Goal: Obtain resource: Obtain resource

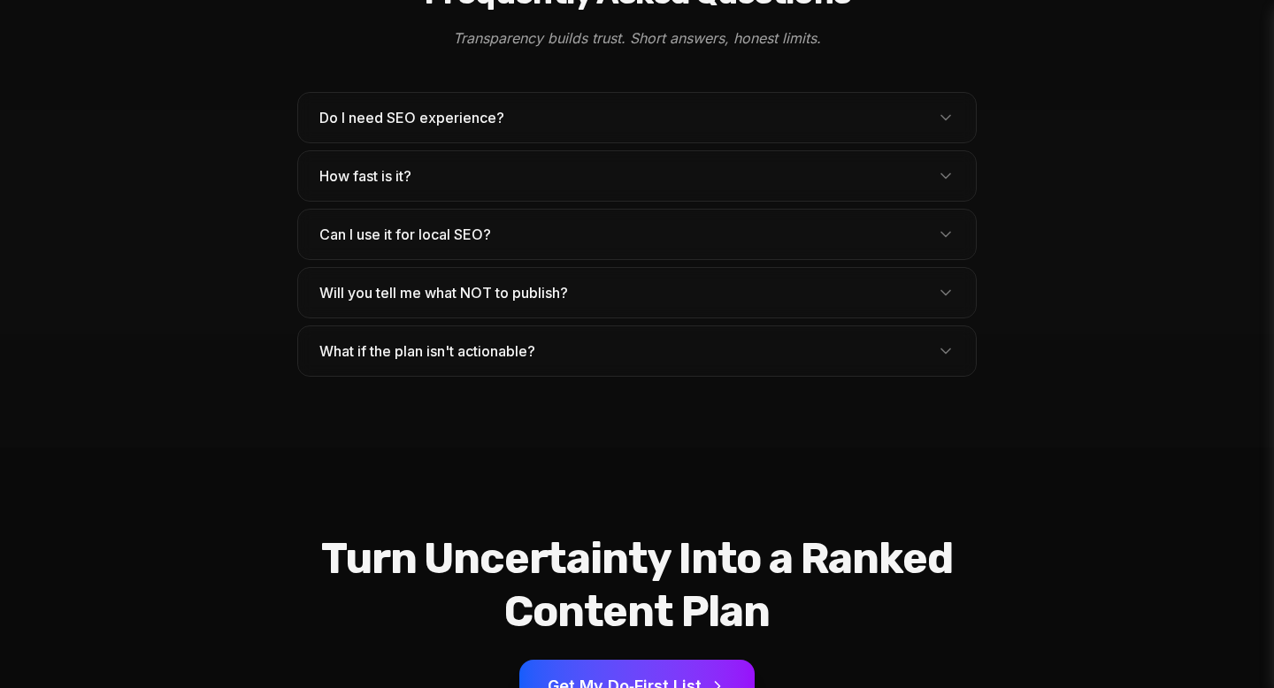
scroll to position [5510, 0]
click at [390, 223] on span "Can I use it for local SEO?" at bounding box center [412, 233] width 186 height 21
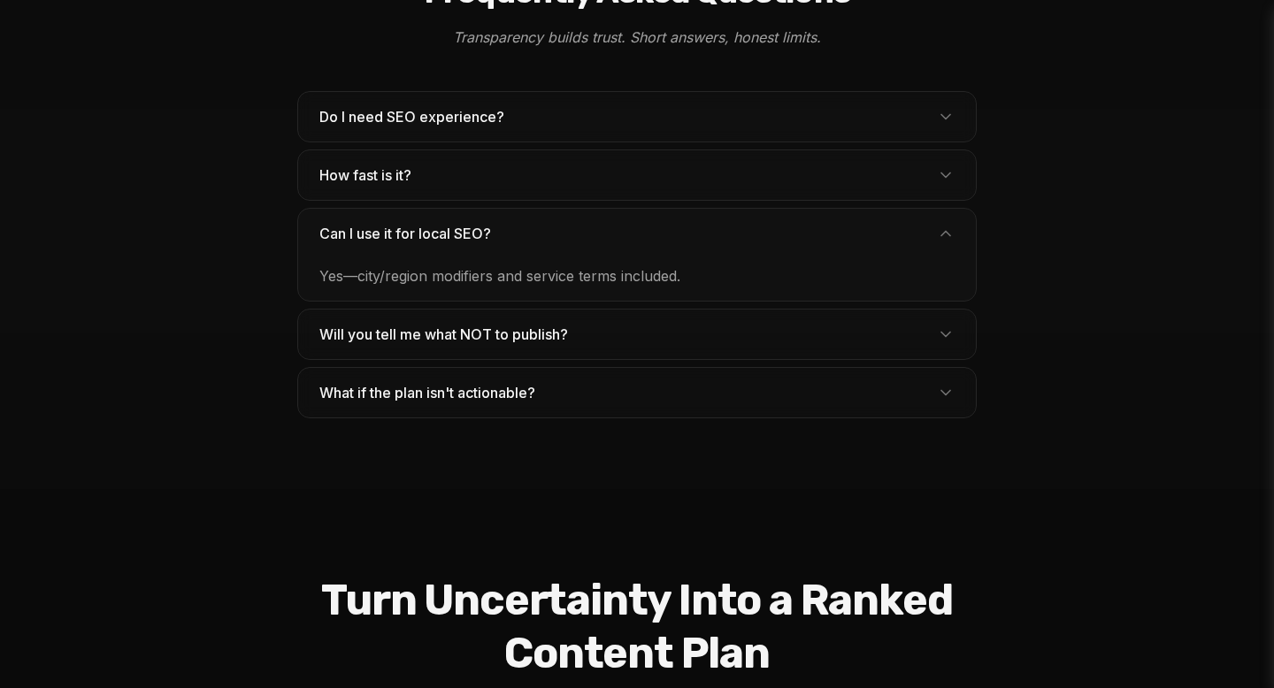
click at [382, 165] on div "Do I need SEO experience? No. [PERSON_NAME] speaks plain English and outputs ne…" at bounding box center [636, 254] width 679 height 327
click at [376, 150] on button "How fast is it?" at bounding box center [637, 175] width 678 height 50
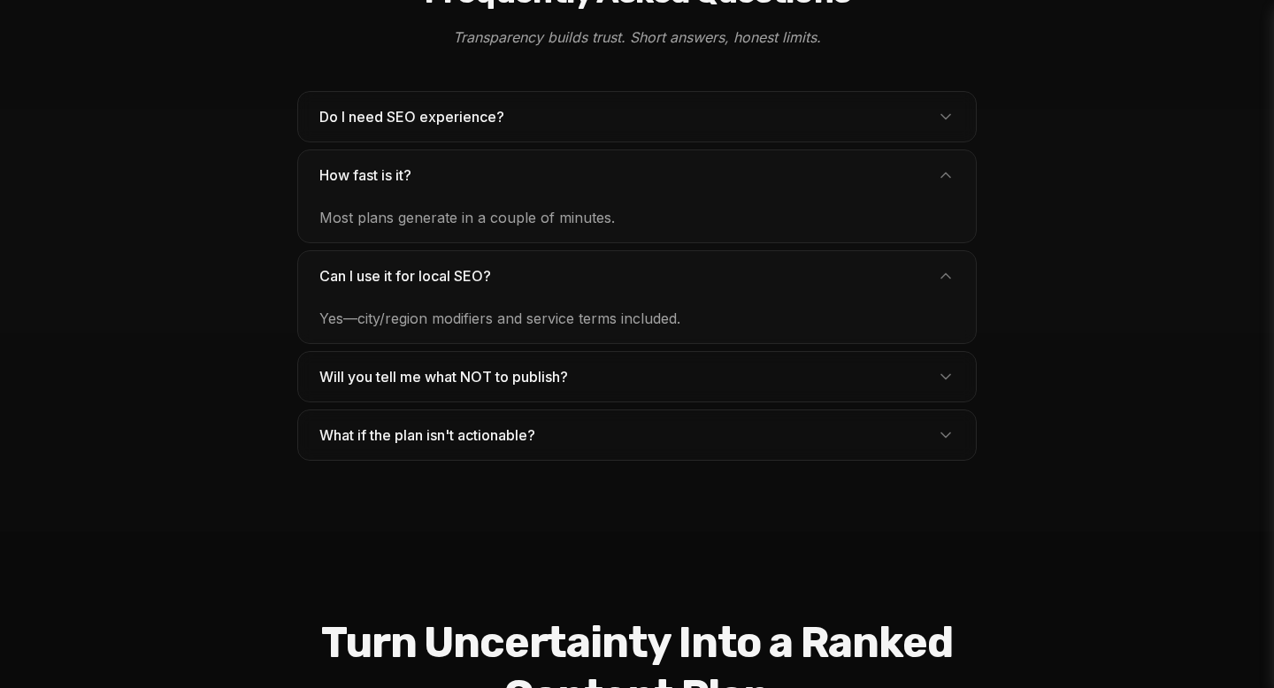
click at [387, 95] on button "Do I need SEO experience?" at bounding box center [637, 117] width 678 height 50
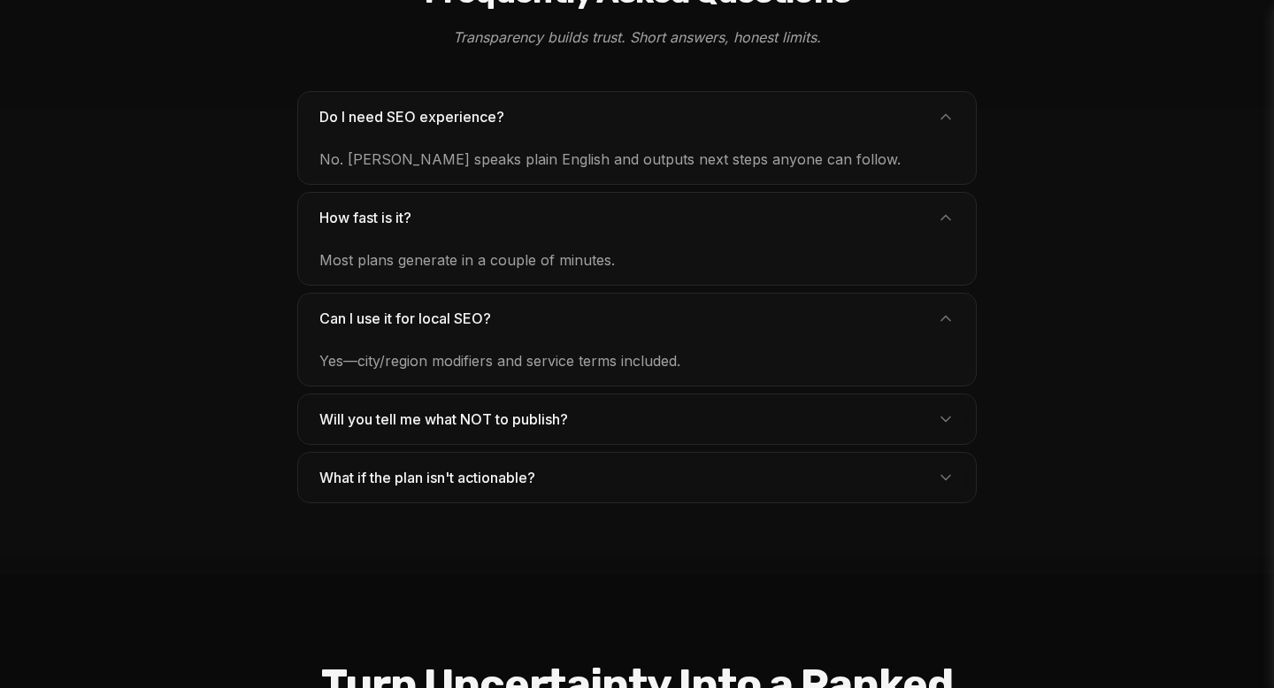
click at [491, 467] on span "What if the plan isn't actionable?" at bounding box center [434, 477] width 230 height 21
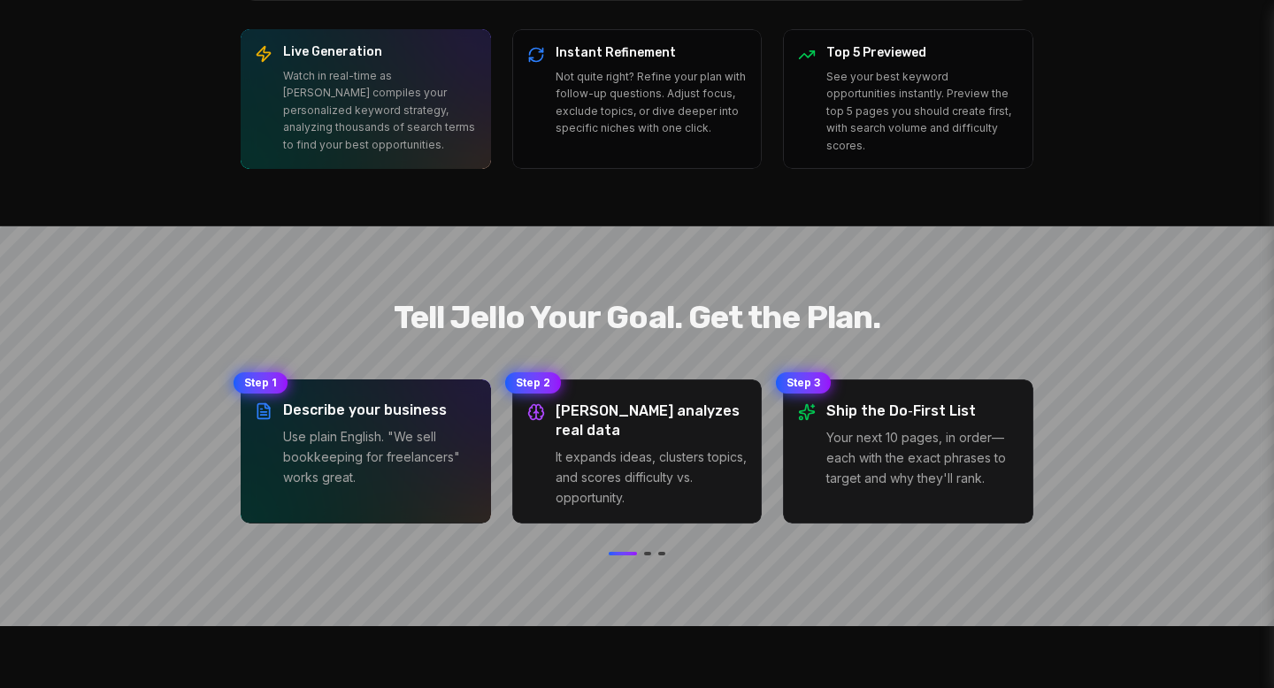
scroll to position [0, 0]
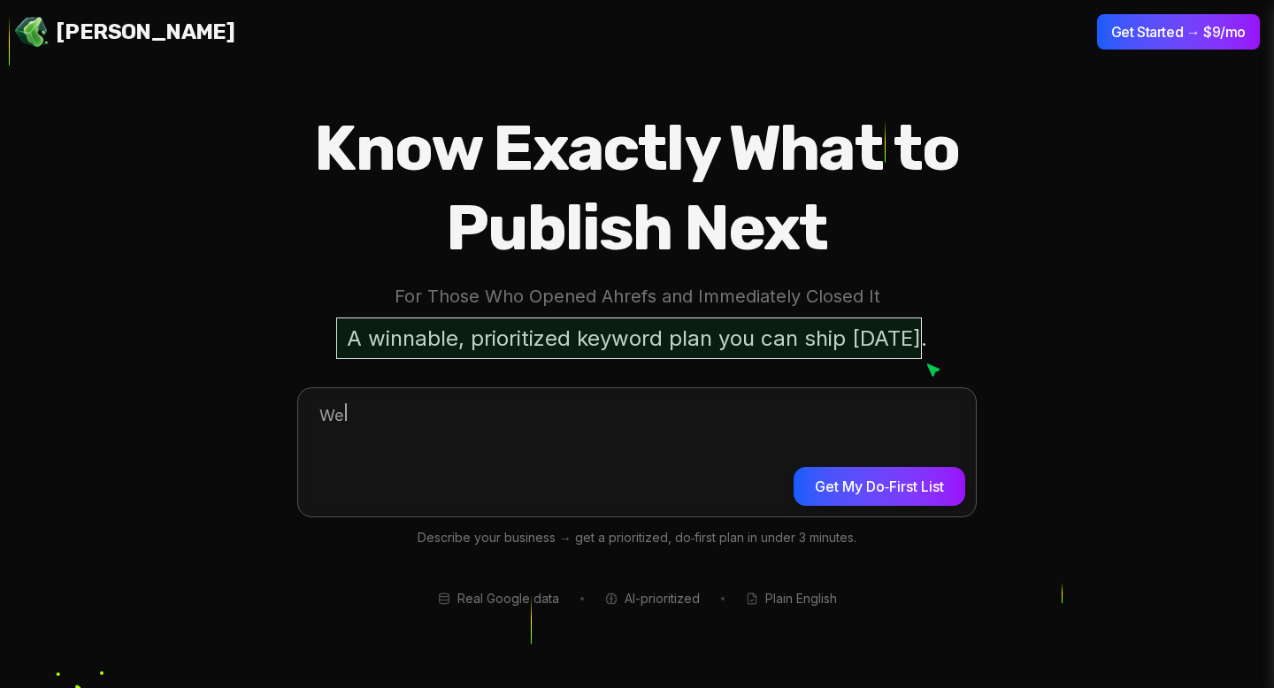
click at [858, 494] on button "Get My Do‑First List" at bounding box center [880, 486] width 172 height 39
click at [65, 35] on span "[PERSON_NAME]" at bounding box center [146, 32] width 178 height 28
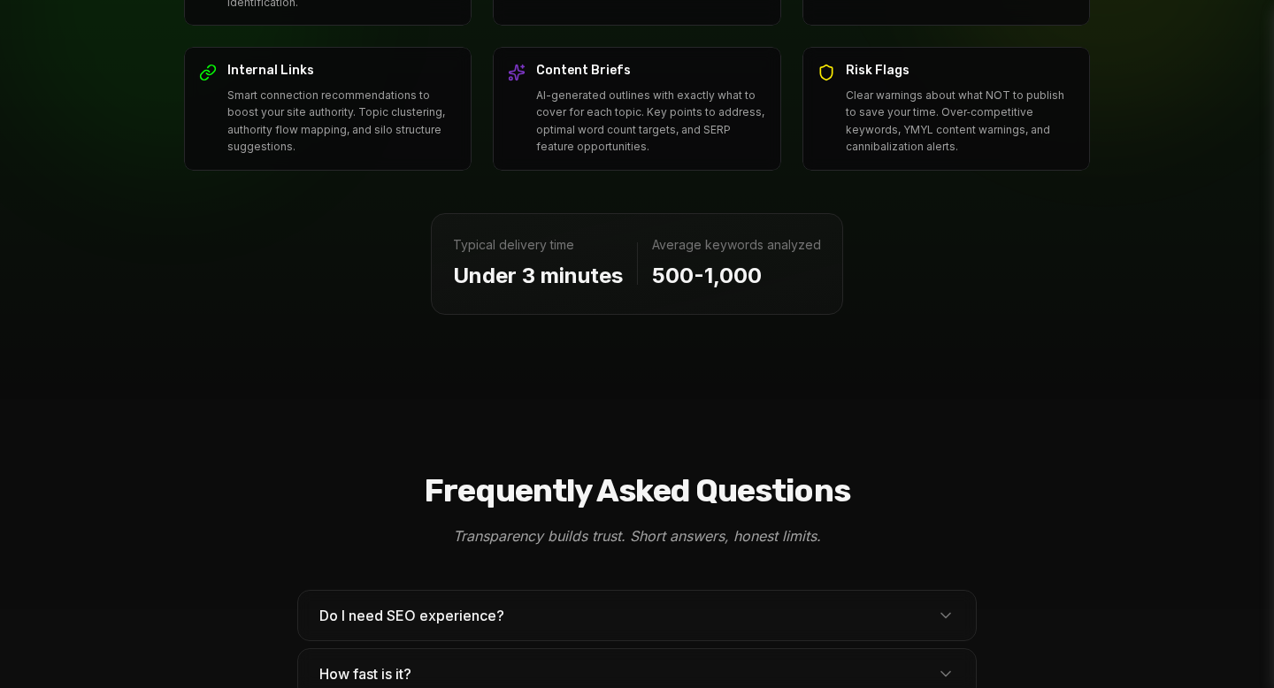
scroll to position [5620, 0]
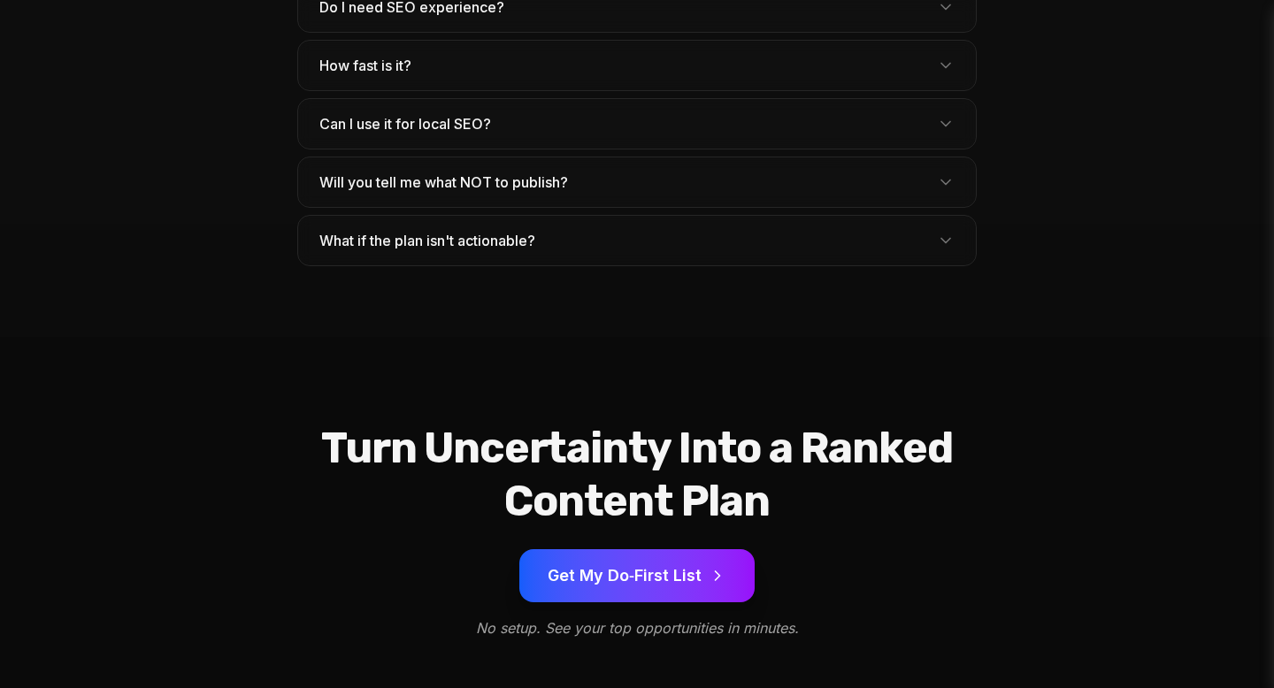
click at [472, 216] on button "What if the plan isn't actionable?" at bounding box center [637, 241] width 678 height 50
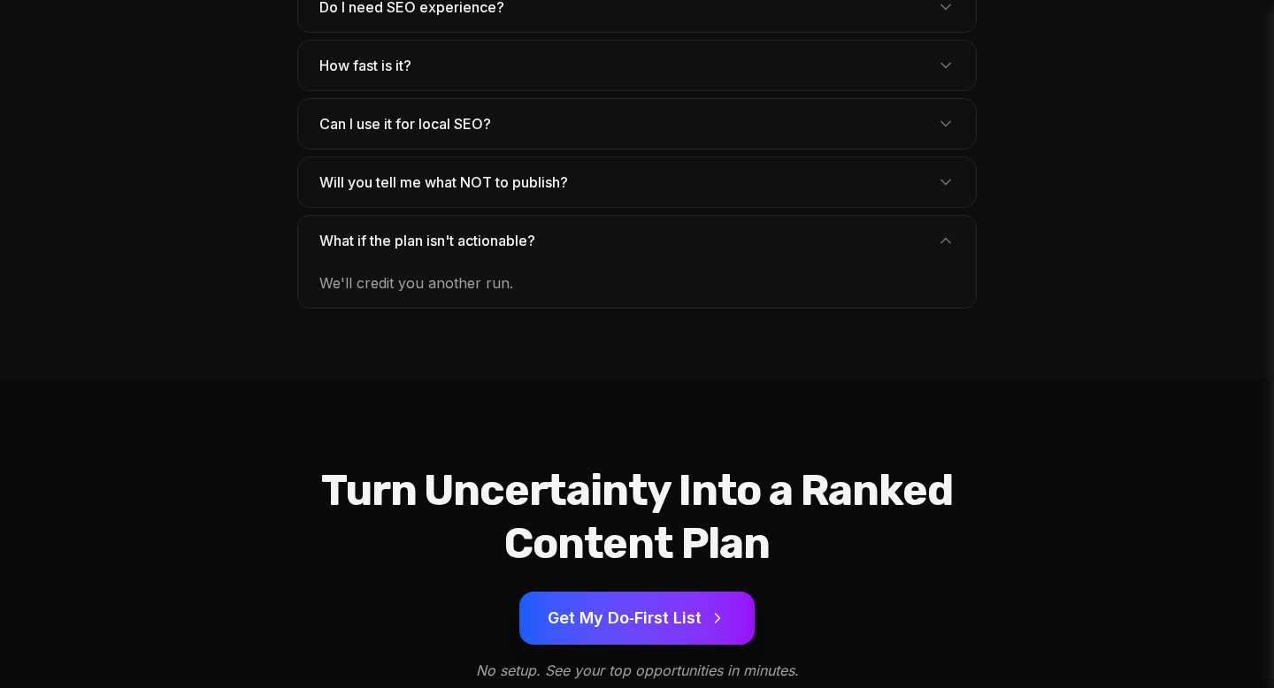
click at [472, 172] on span "Will you tell me what NOT to publish?" at bounding box center [450, 182] width 263 height 21
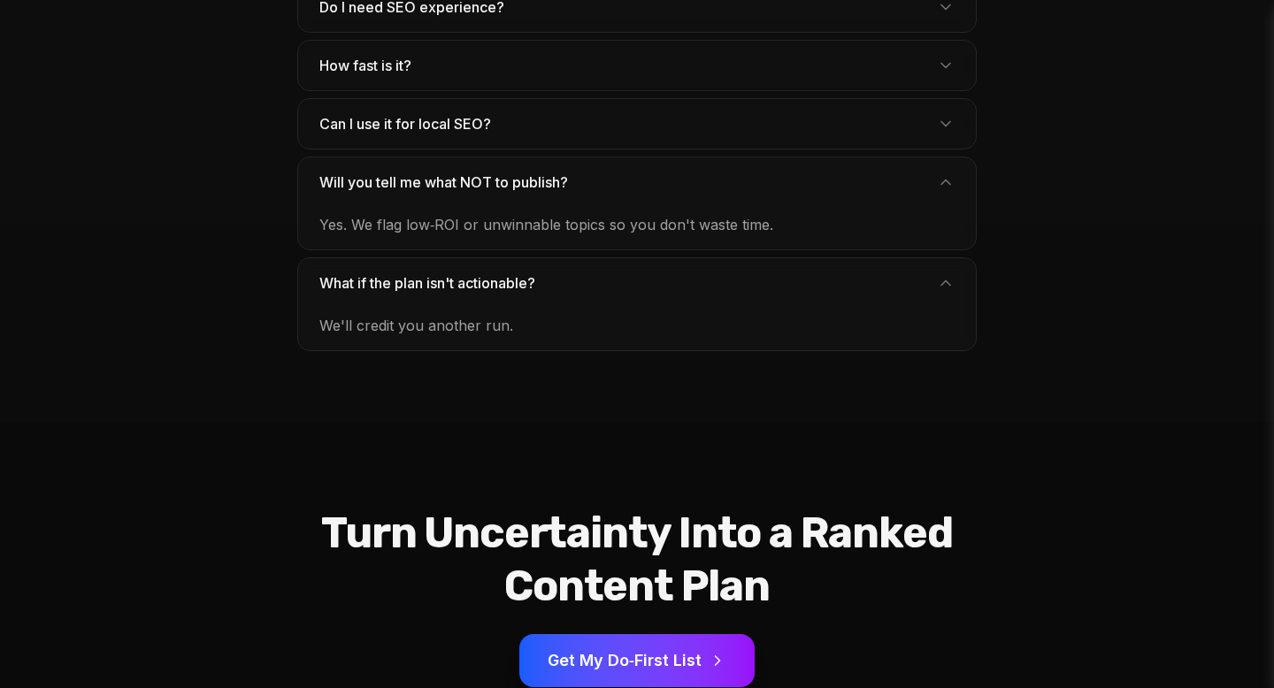
click at [476, 113] on span "Can I use it for local SEO?" at bounding box center [412, 123] width 186 height 21
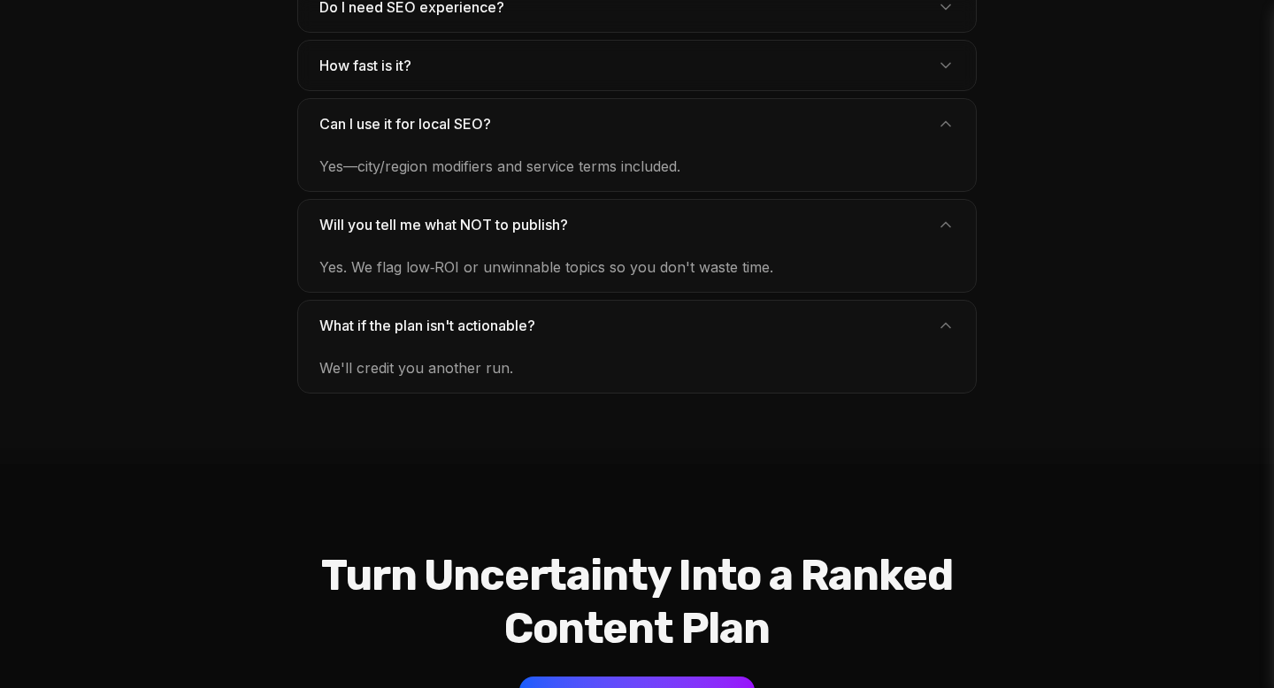
scroll to position [5568, 0]
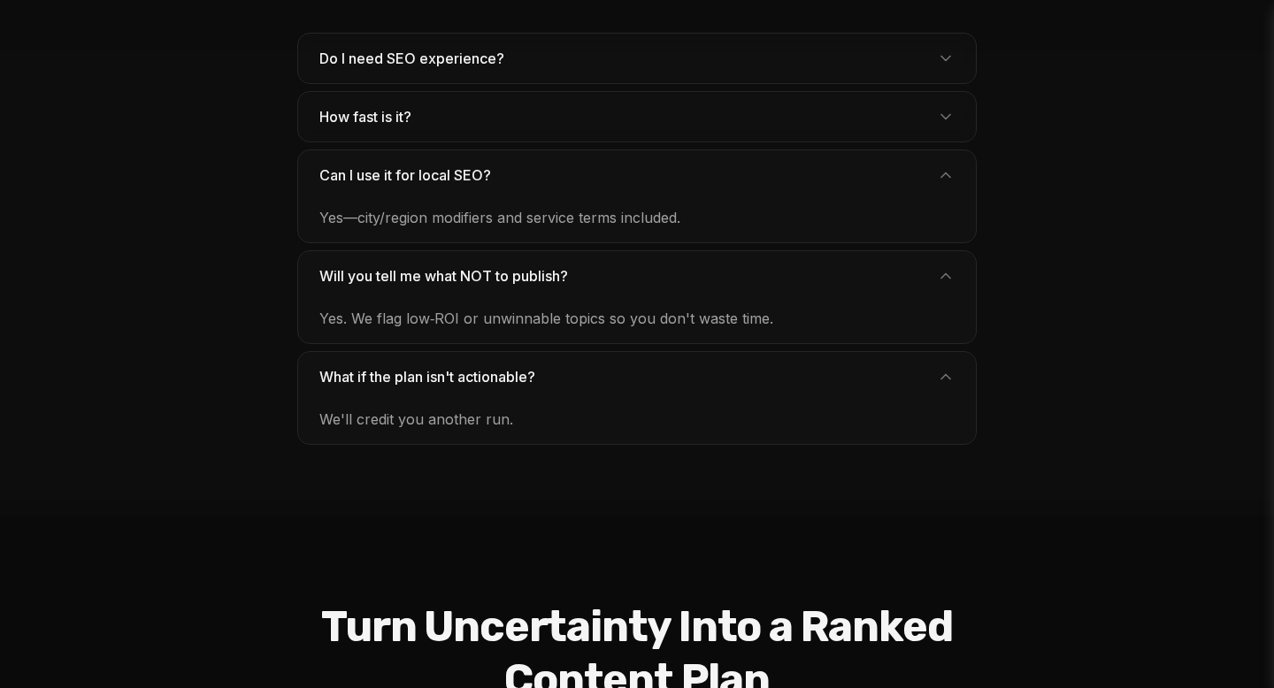
click at [471, 95] on button "How fast is it?" at bounding box center [637, 117] width 678 height 50
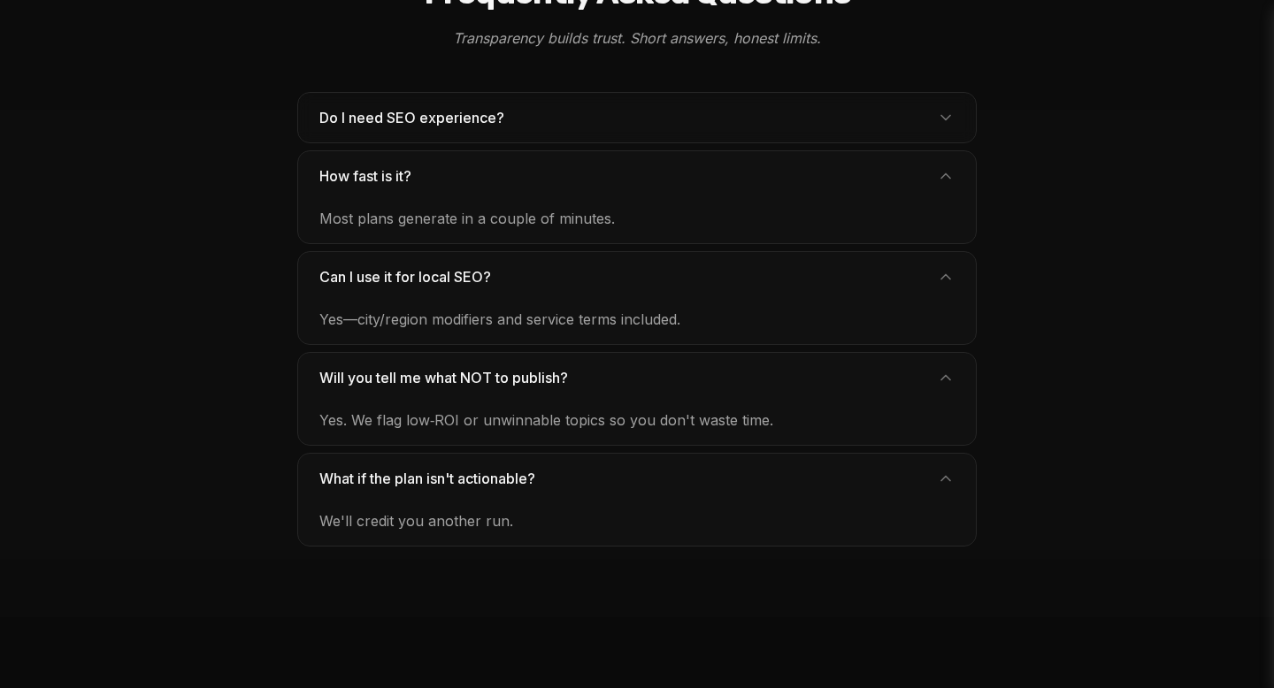
click at [471, 95] on button "Do I need SEO experience?" at bounding box center [637, 118] width 678 height 50
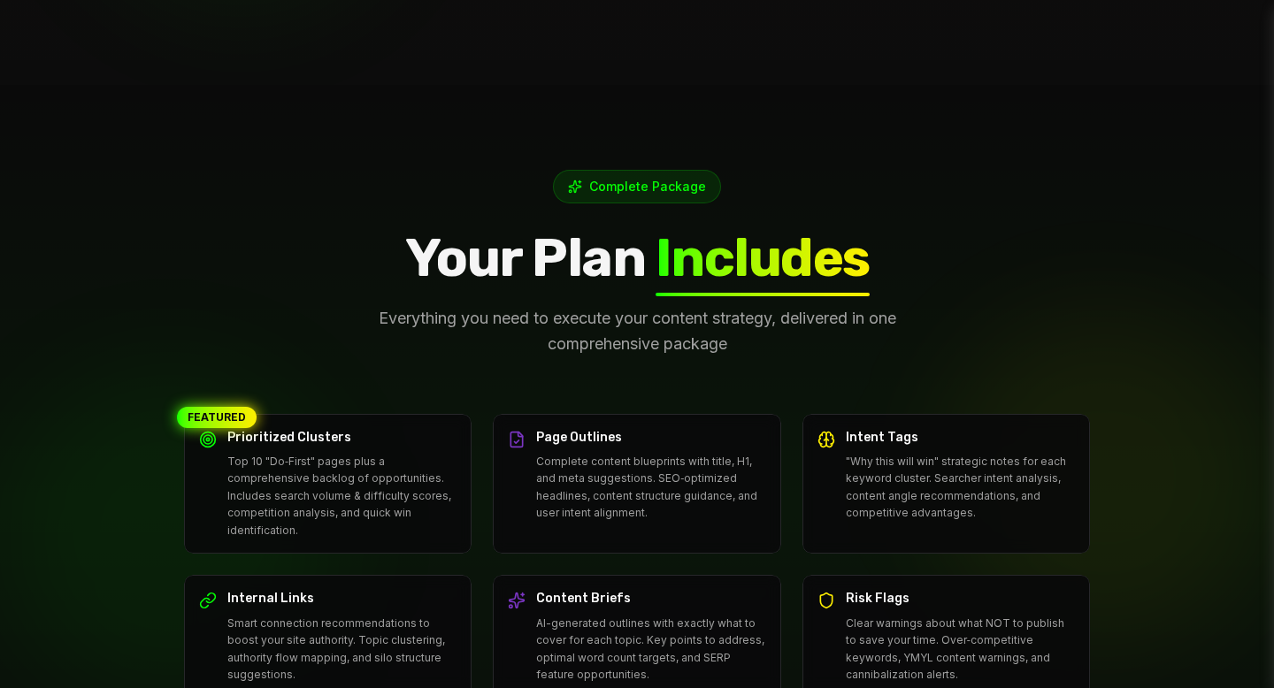
scroll to position [4488, 0]
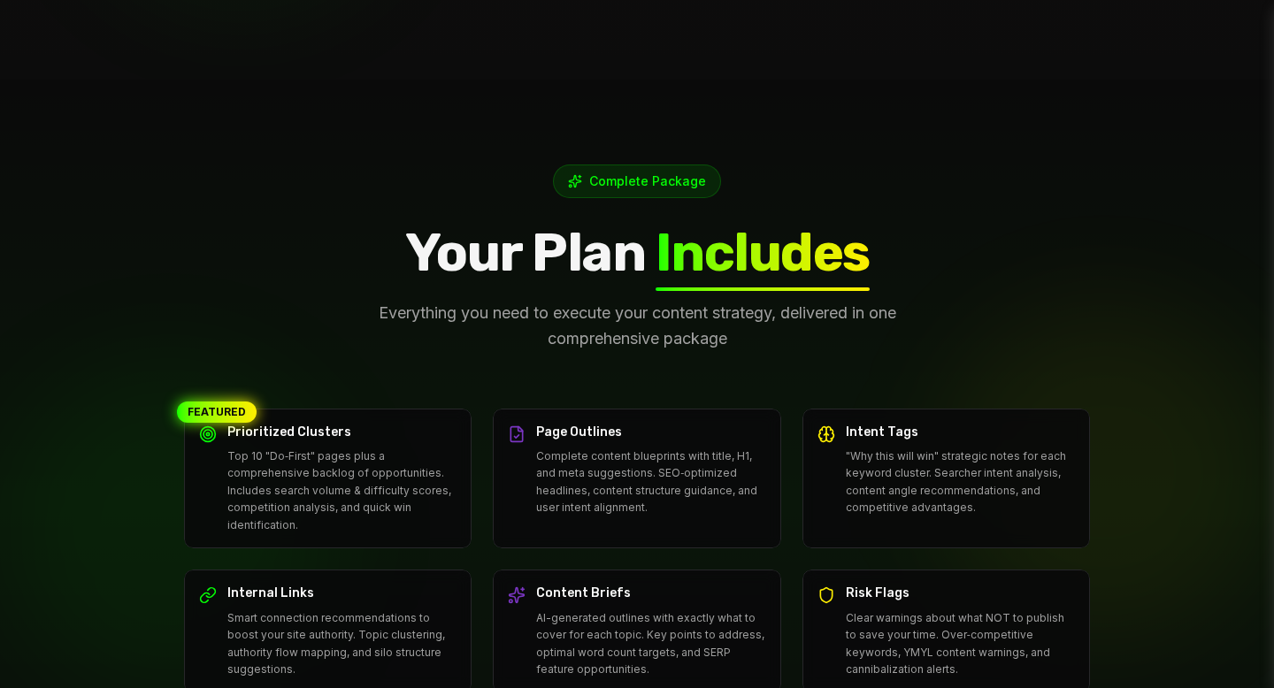
click at [645, 173] on span "Complete Package" at bounding box center [647, 182] width 117 height 18
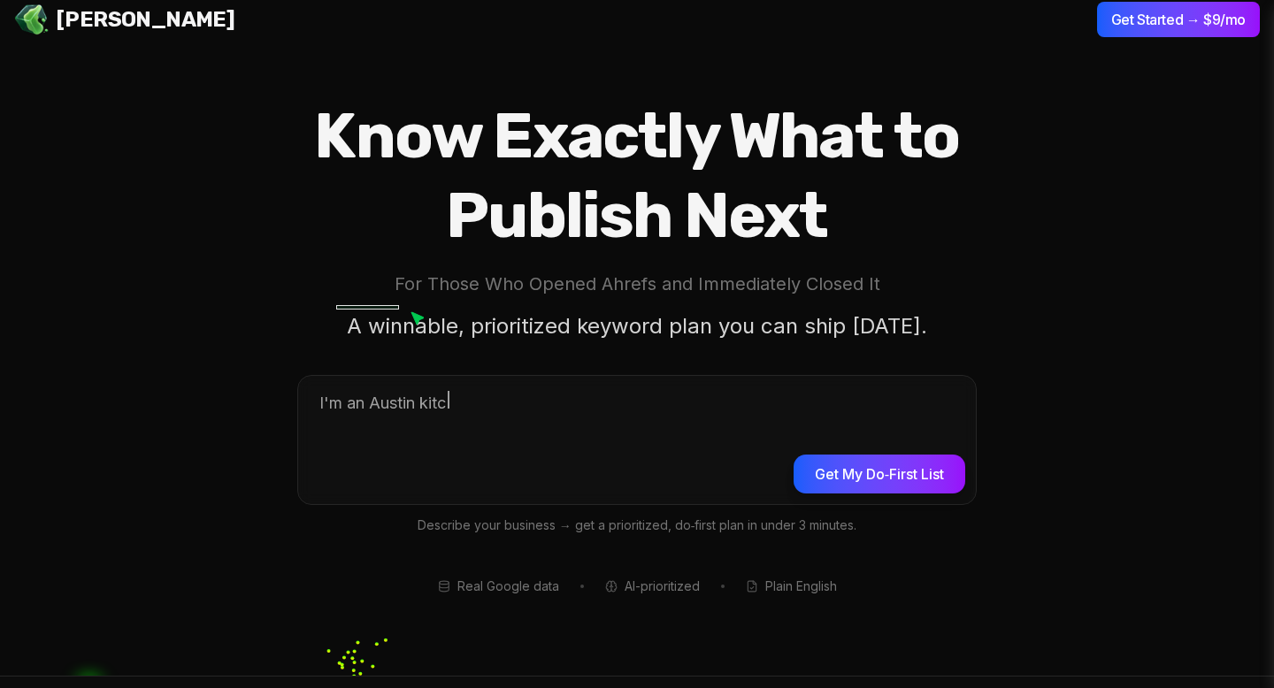
scroll to position [0, 0]
